Goal: Transaction & Acquisition: Purchase product/service

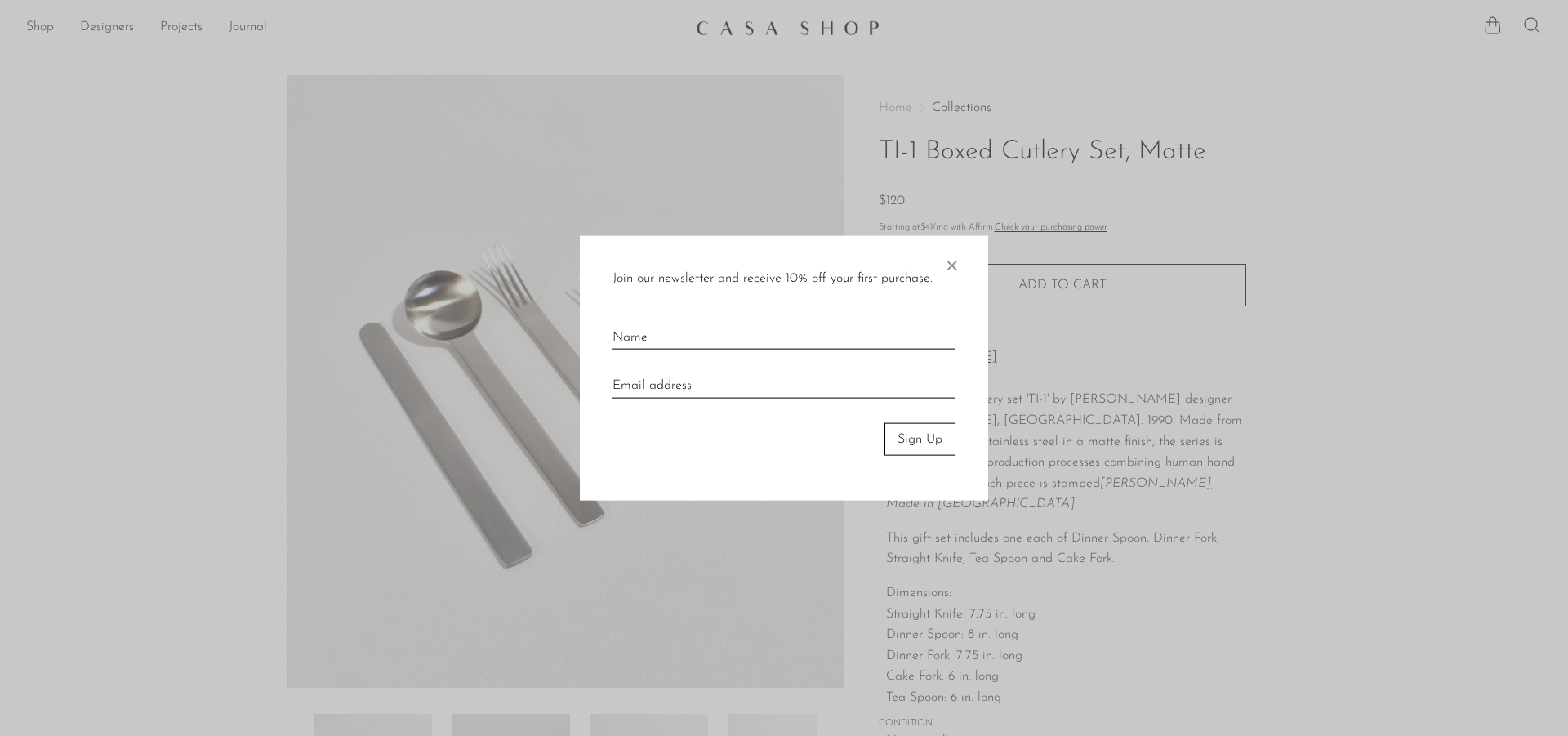
click at [958, 258] on span "×" at bounding box center [951, 262] width 16 height 53
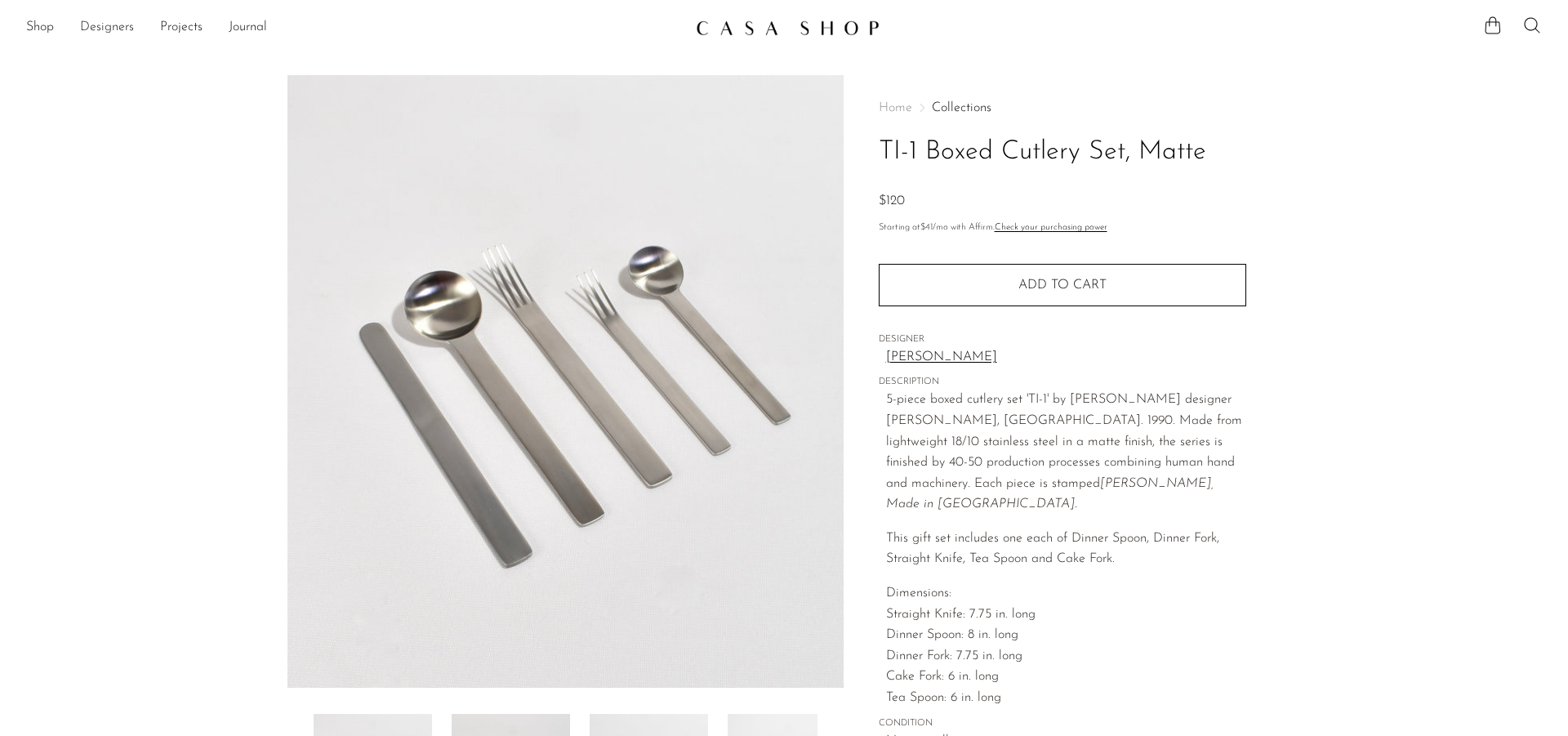
click at [90, 30] on link "Designers" at bounding box center [107, 27] width 54 height 21
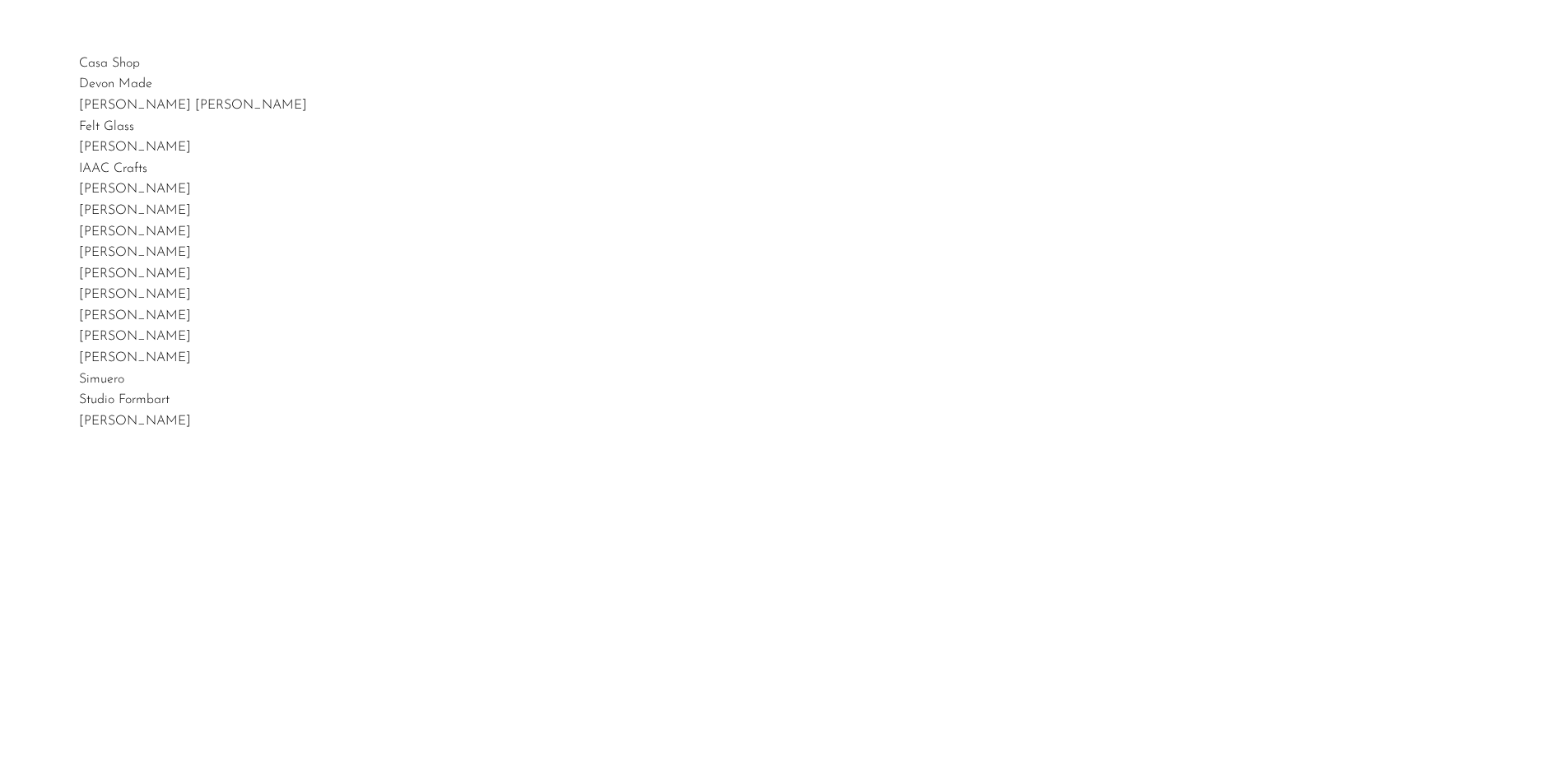
scroll to position [37, 0]
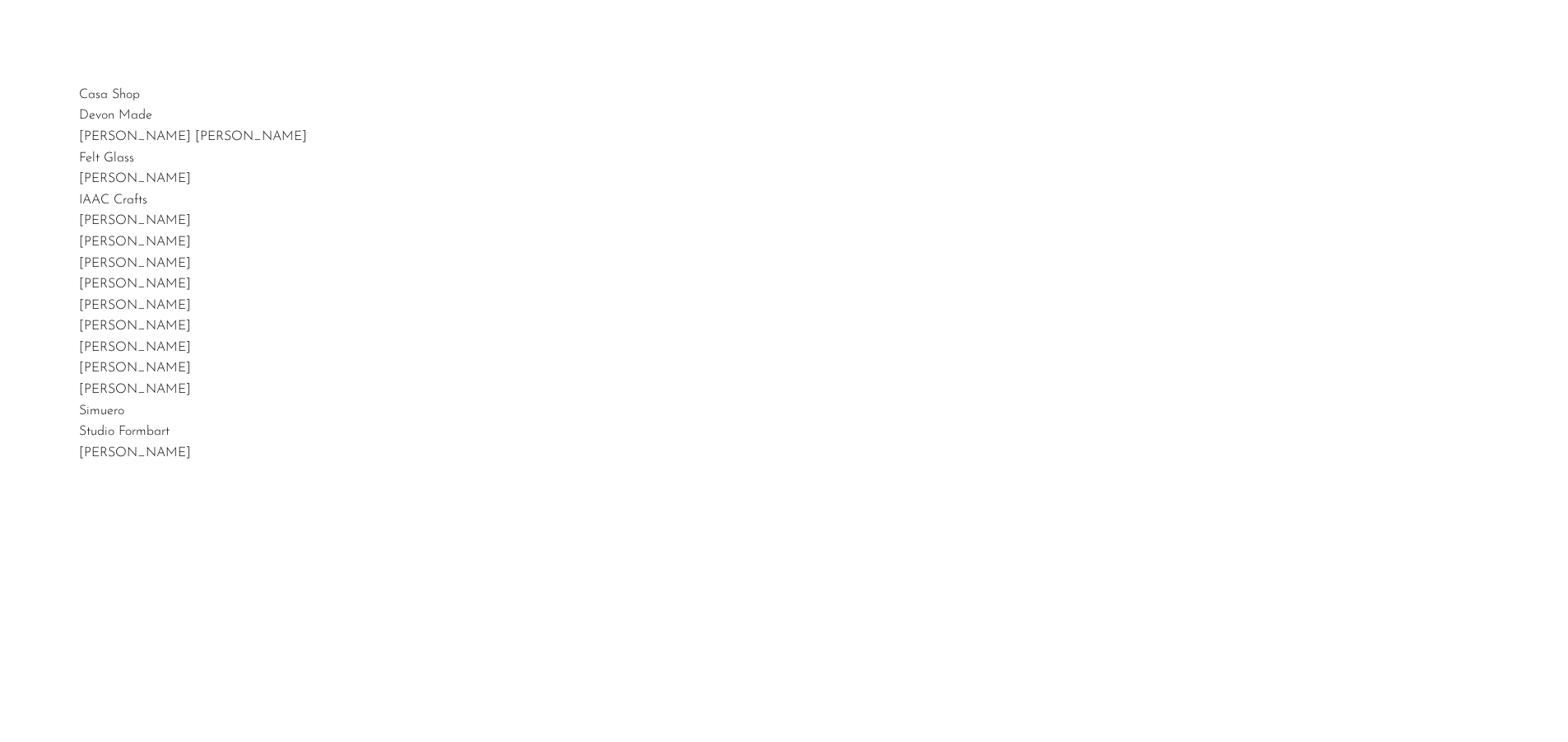
drag, startPoint x: 208, startPoint y: 453, endPoint x: 67, endPoint y: 449, distance: 141.1
click at [67, 449] on div "Casa Shop Devon Made Dunton Ellerkamp Felt Glass Gia Jones IAAC Crafts Izabel L…" at bounding box center [784, 455] width 1568 height 742
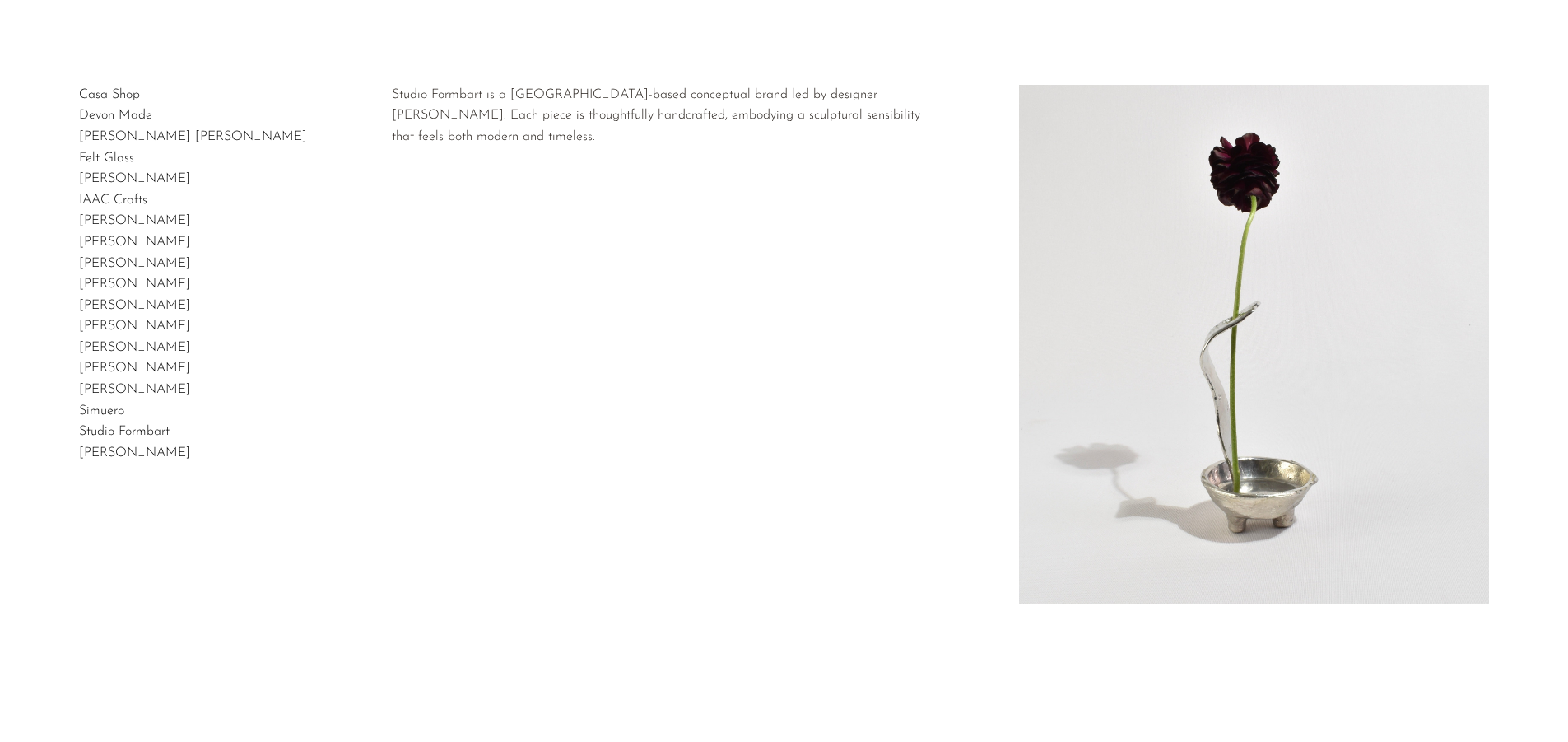
copy link "[PERSON_NAME]"
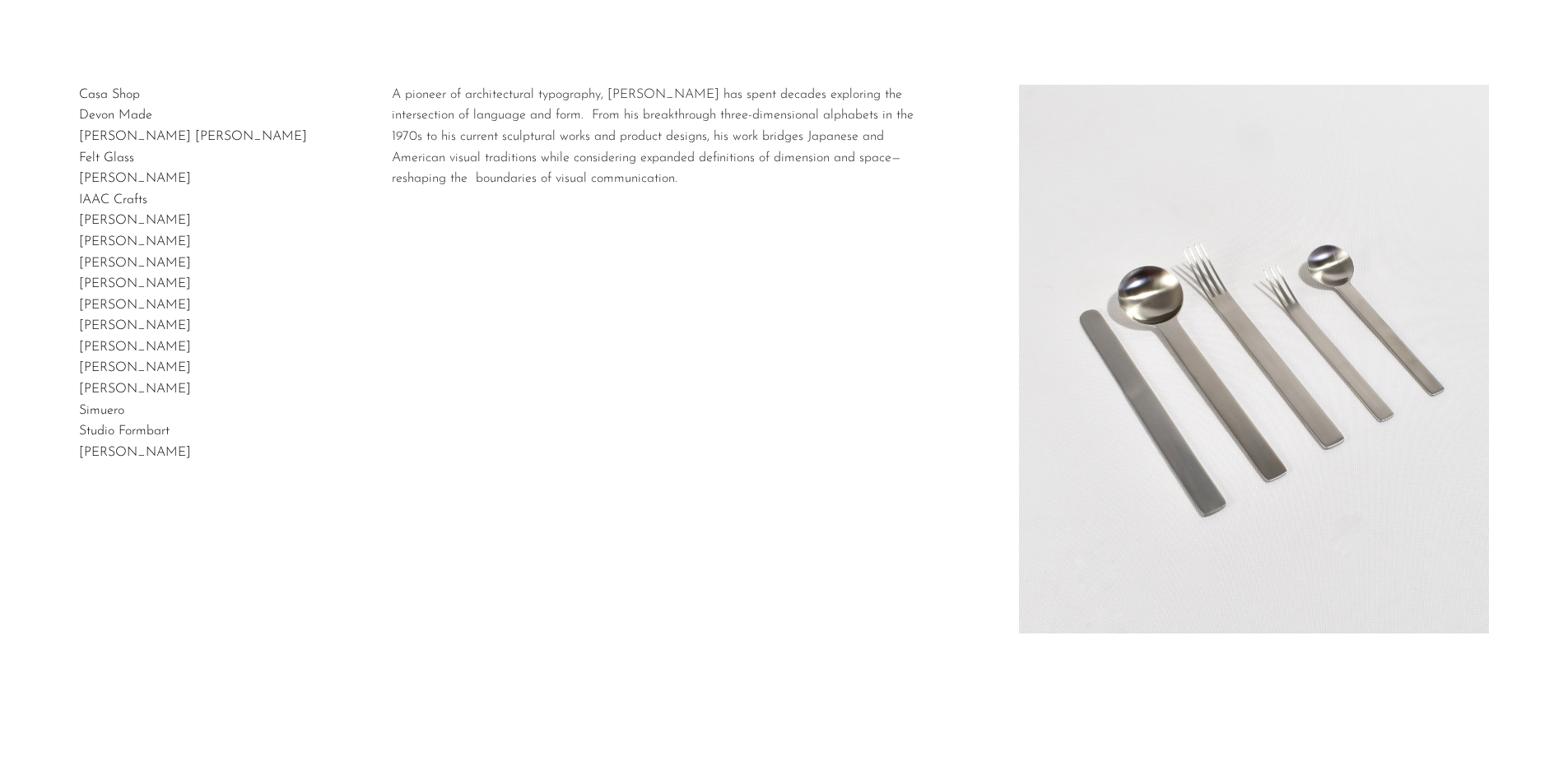
click at [146, 452] on link "[PERSON_NAME]" at bounding box center [135, 452] width 112 height 13
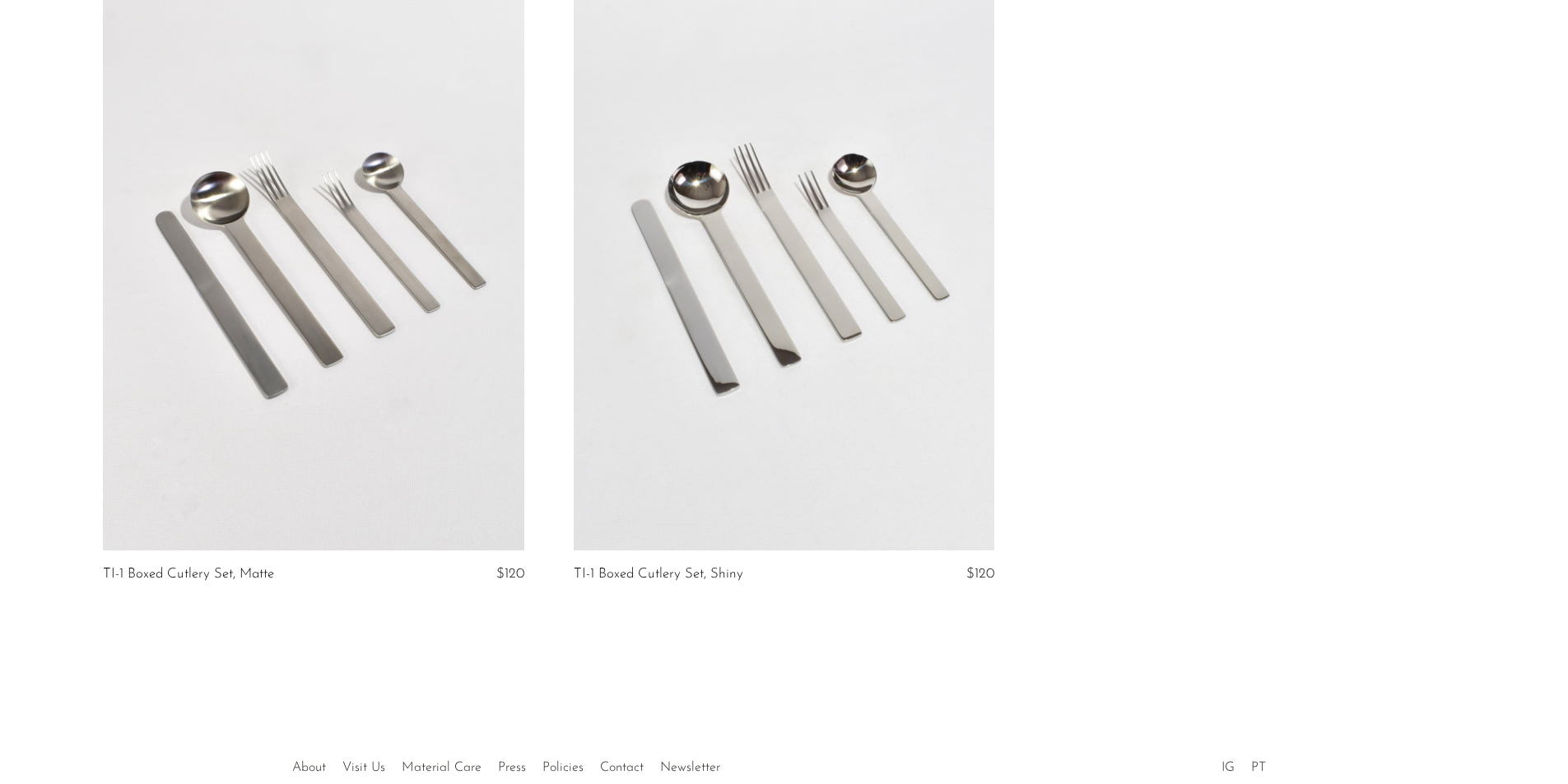
scroll to position [247, 0]
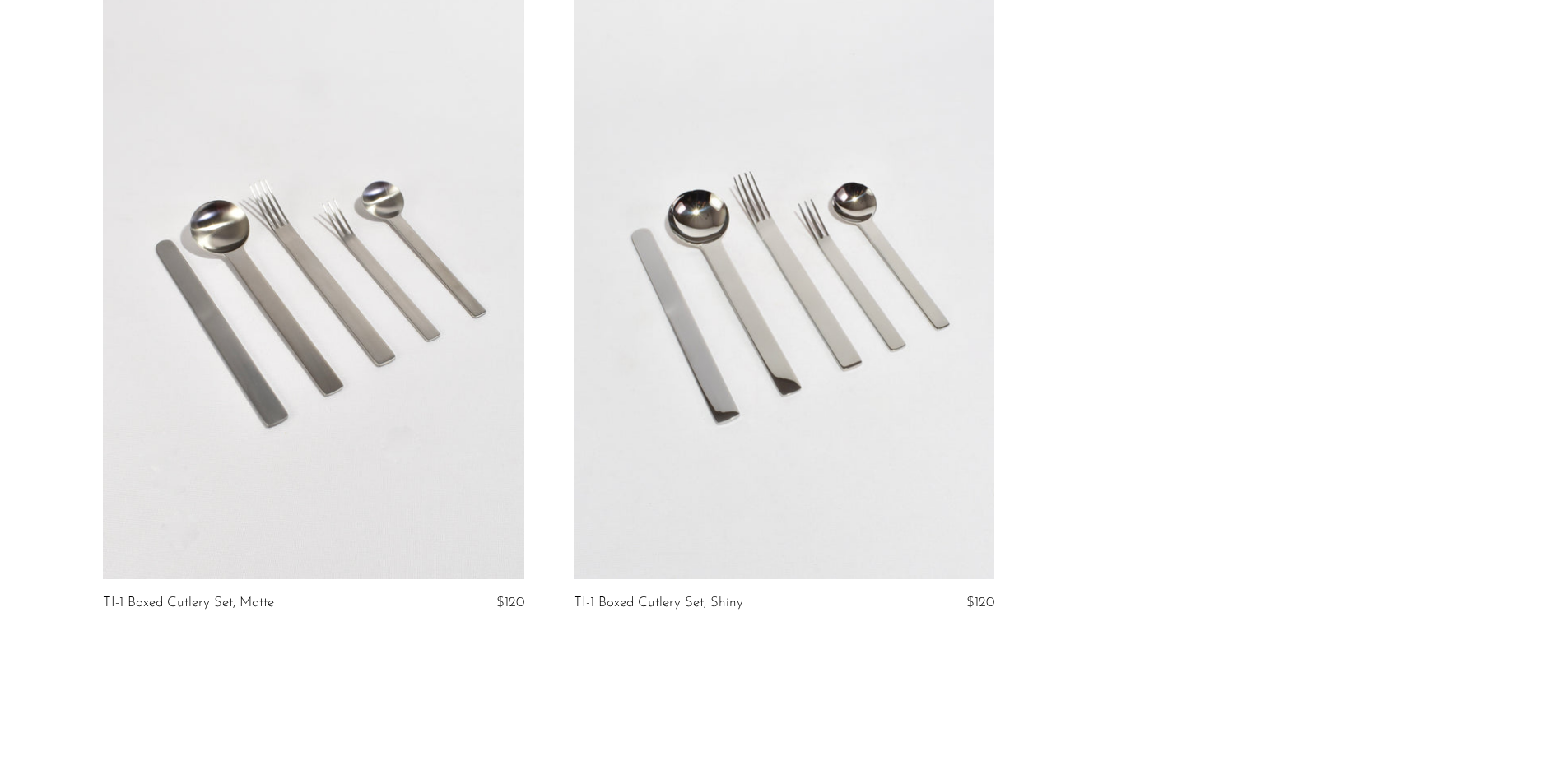
drag, startPoint x: 813, startPoint y: 5, endPoint x: 1055, endPoint y: 275, distance: 362.6
click at [1055, 275] on div "TI-1 Boxed Cutlery Set, Matte $120 TI-1 Boxed Cutlery Set, Shiny $120" at bounding box center [784, 321] width 1412 height 662
drag, startPoint x: 1169, startPoint y: 1, endPoint x: 1455, endPoint y: 151, distance: 322.9
click at [1449, 156] on div "TI-1 Boxed Cutlery Set, Matte $120 TI-1 Boxed Cutlery Set, Shiny $120" at bounding box center [784, 321] width 1412 height 662
